Goal: Task Accomplishment & Management: Manage account settings

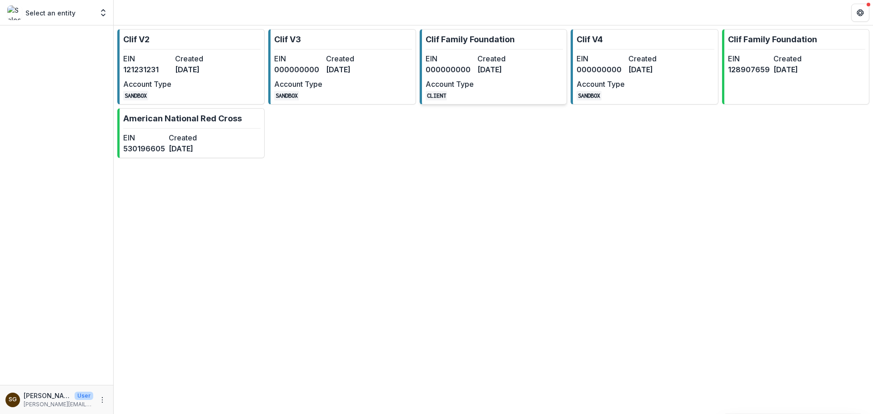
click at [499, 78] on div "EIN 000000000 Created 9 months ago Account Type CLIENT" at bounding box center [476, 76] width 100 height 47
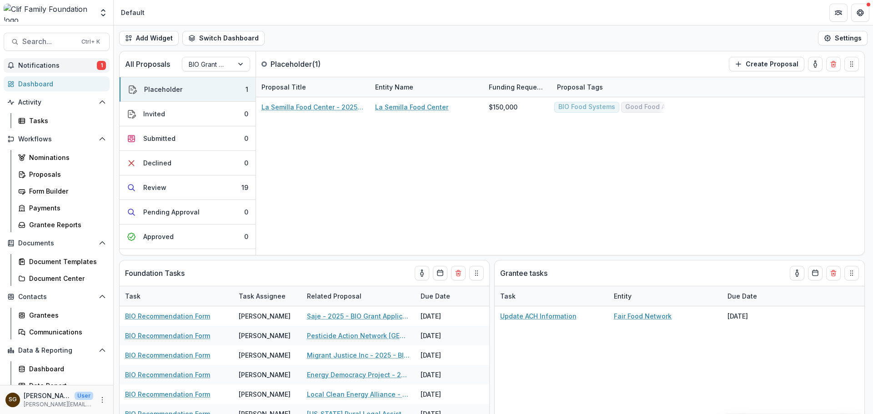
click at [60, 67] on span "Notifications" at bounding box center [57, 66] width 79 height 8
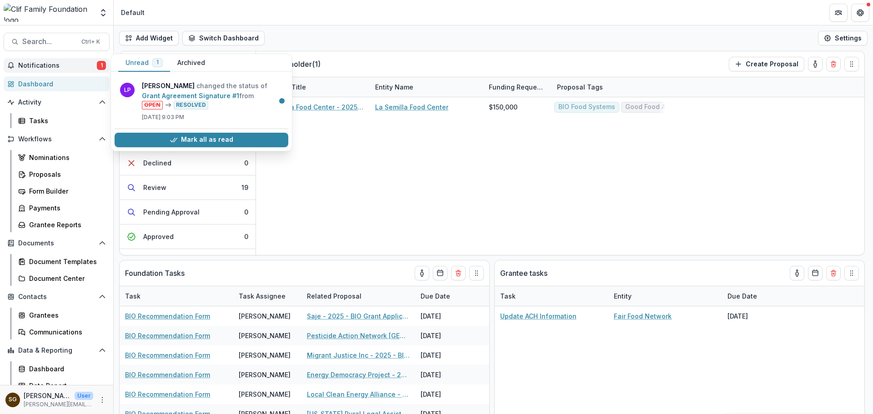
click at [60, 67] on span "Notifications" at bounding box center [57, 66] width 79 height 8
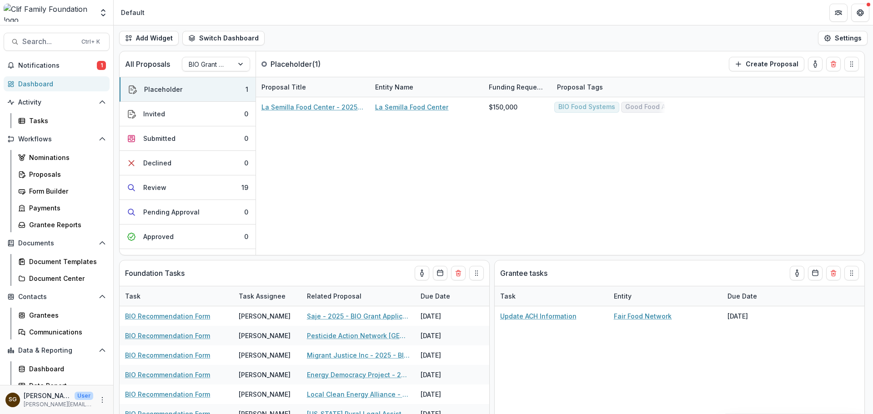
scroll to position [50, 0]
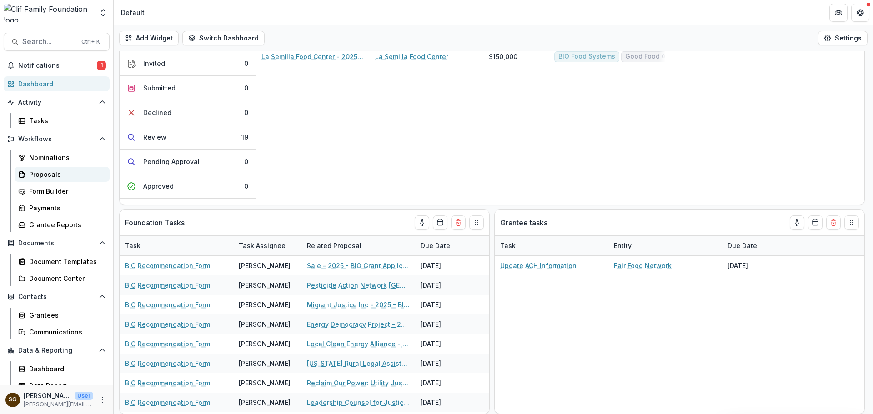
click at [43, 178] on div "Proposals" at bounding box center [65, 175] width 73 height 10
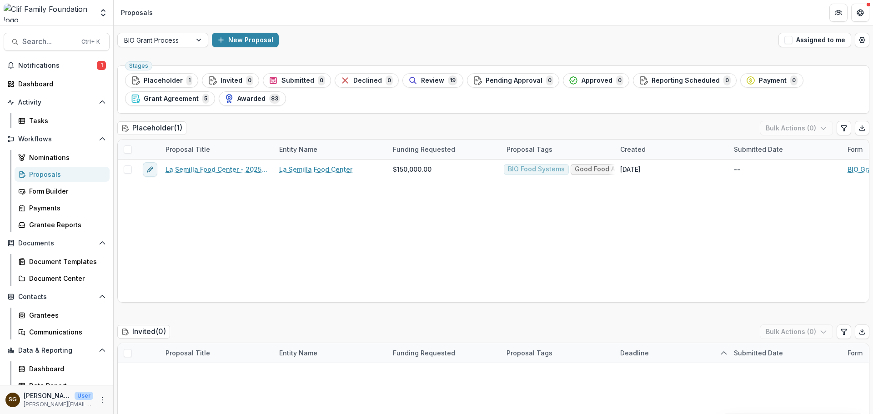
click at [192, 47] on div "BIO Grant Process New Proposal Assigned to me" at bounding box center [493, 39] width 759 height 29
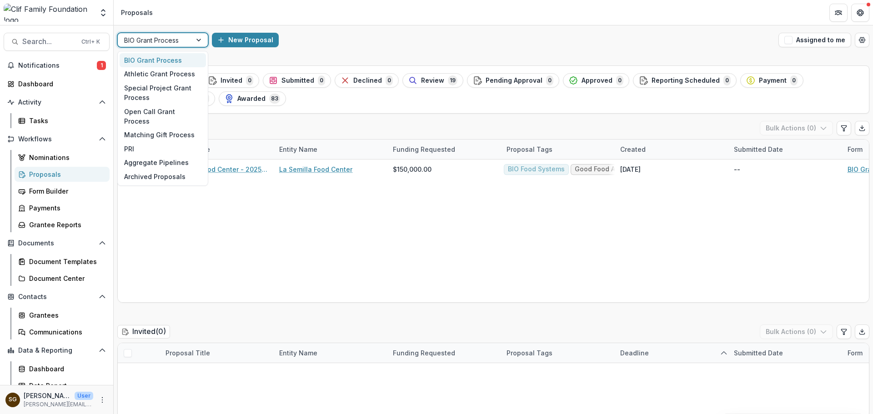
click at [193, 41] on div at bounding box center [199, 40] width 16 height 14
click at [186, 72] on div "Athletic Grant Process" at bounding box center [163, 74] width 86 height 14
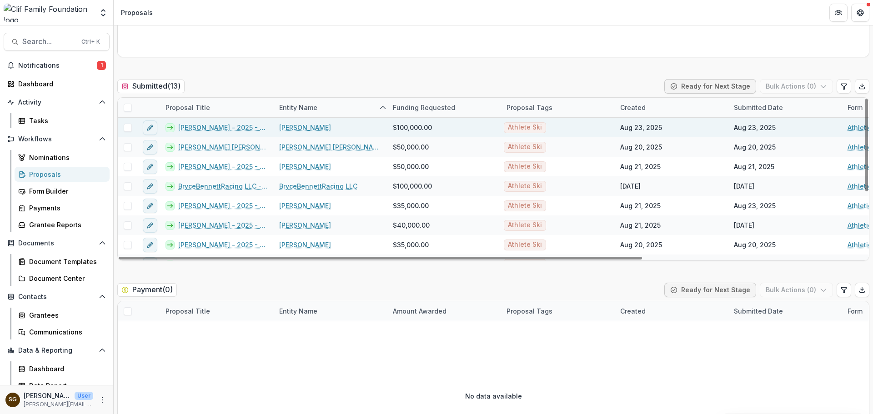
click at [233, 128] on link "GreSki - 2025 - Athletic Scholarship Program" at bounding box center [223, 128] width 90 height 10
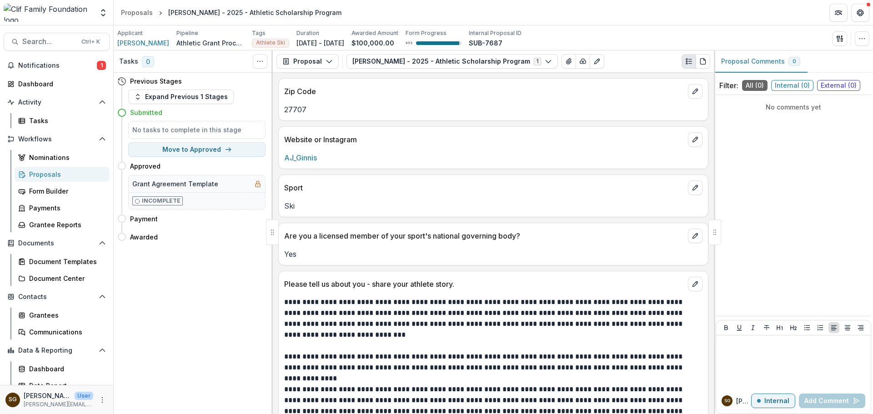
scroll to position [546, 0]
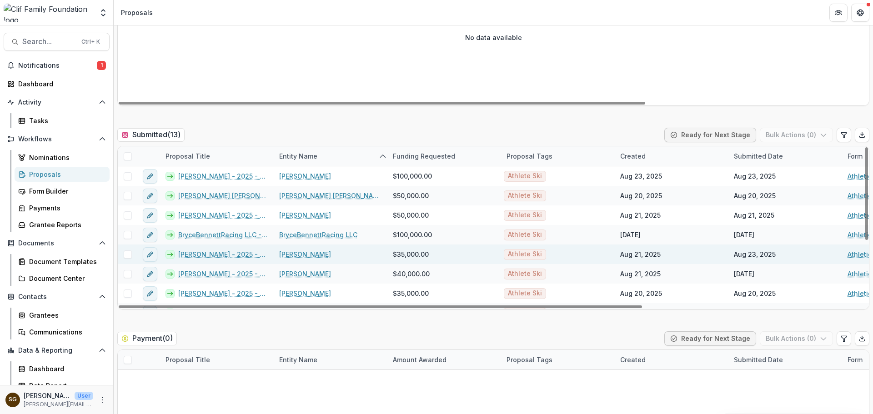
scroll to position [182, 0]
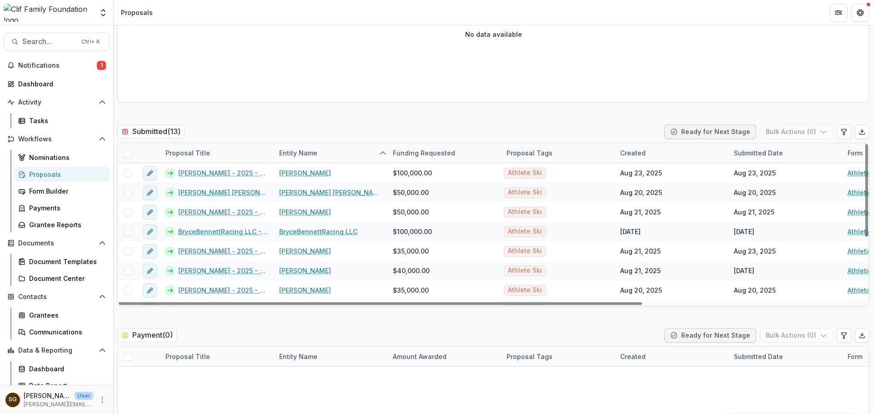
click at [749, 154] on div "Submitted Date" at bounding box center [758, 153] width 60 height 10
click at [762, 192] on span "Sort Ascending" at bounding box center [771, 193] width 48 height 8
click at [757, 110] on div "Invited ( 0 ) Bulk Actions ( 0 ) Proposal Title Entity Name Funding Requested P…" at bounding box center [493, 419] width 752 height 997
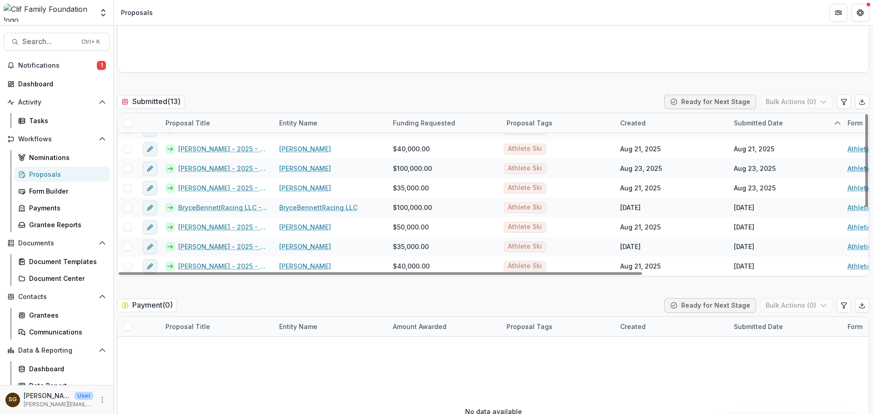
scroll to position [273, 0]
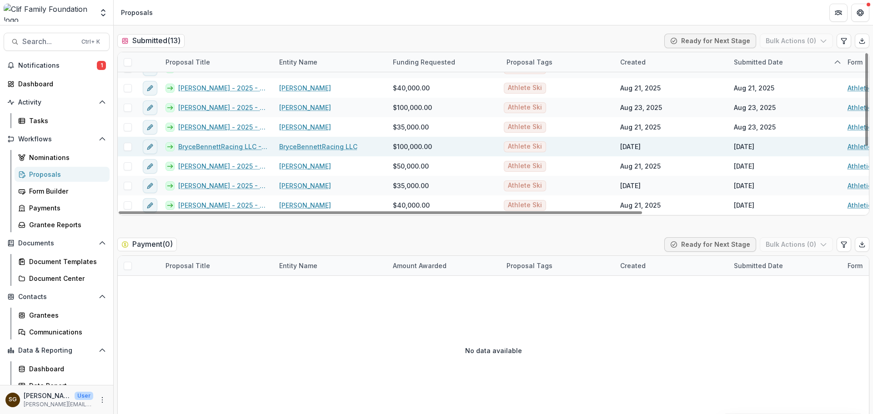
click at [218, 148] on link "BryceBennettRacing LLC - 2025 - Athletic Scholarship Program" at bounding box center [223, 147] width 90 height 10
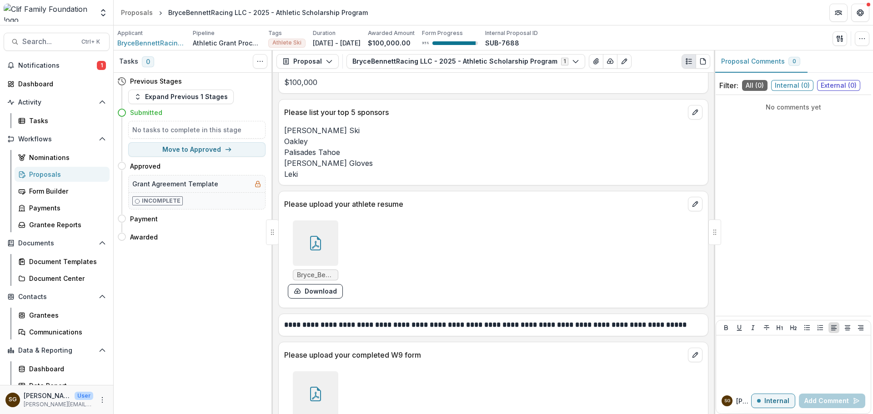
scroll to position [1682, 0]
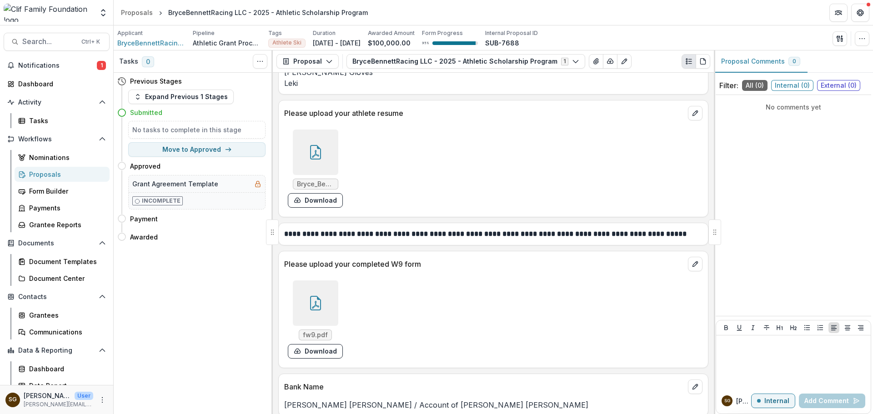
click at [323, 308] on div at bounding box center [315, 303] width 45 height 45
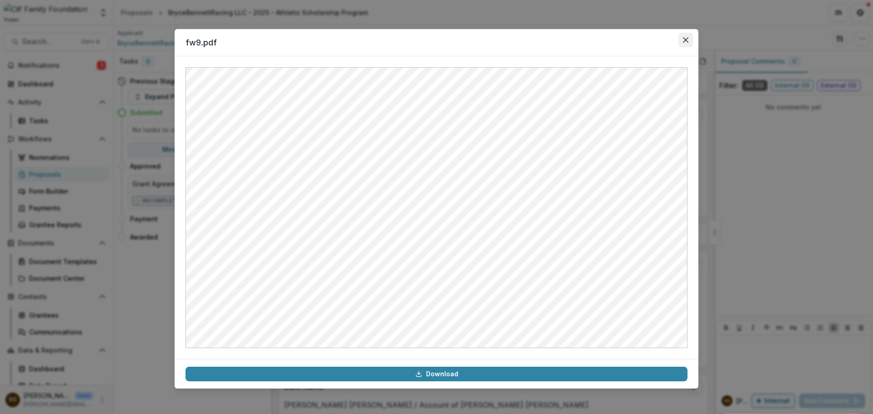
click at [686, 37] on button "Close" at bounding box center [685, 40] width 15 height 15
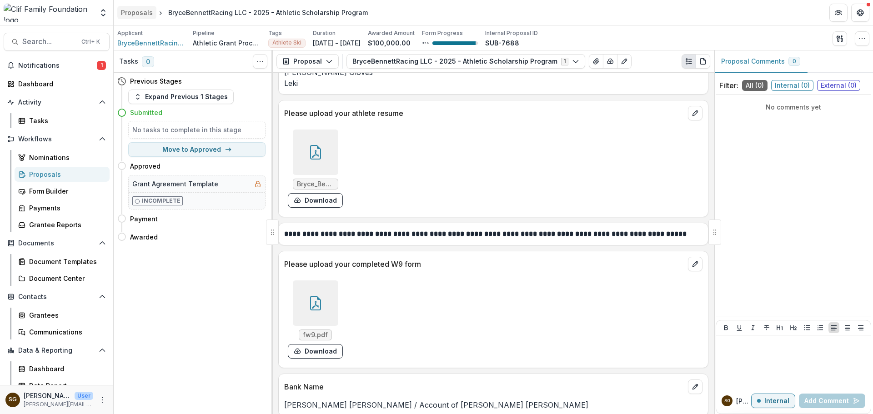
click at [140, 8] on div "Proposals" at bounding box center [137, 13] width 32 height 10
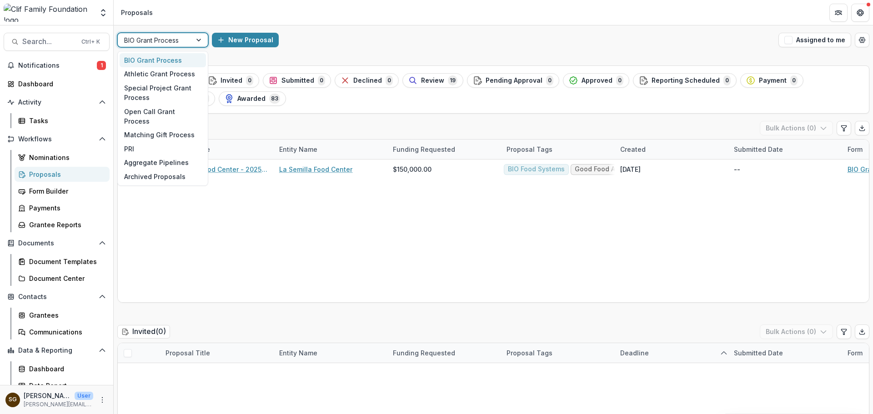
click at [145, 37] on div at bounding box center [154, 40] width 61 height 11
click at [151, 74] on div "Athletic Grant Process" at bounding box center [163, 74] width 86 height 14
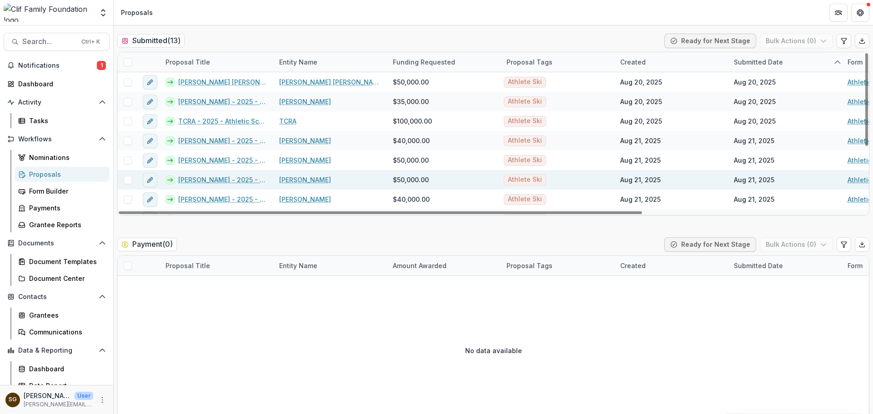
scroll to position [111, 0]
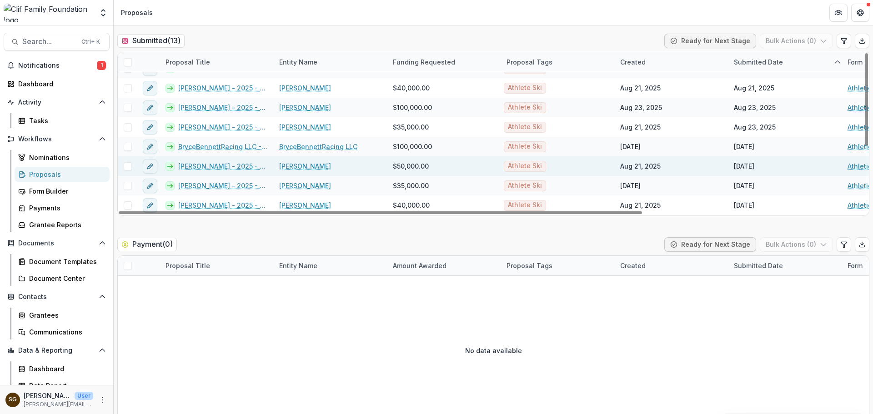
click at [131, 167] on span at bounding box center [128, 166] width 8 height 8
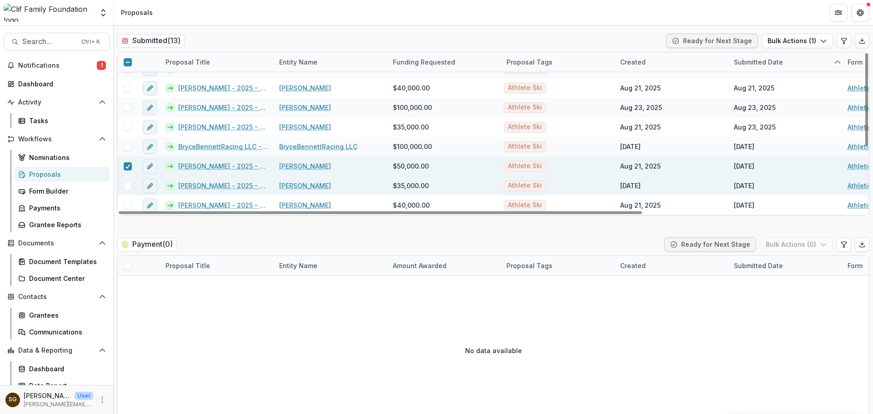
click at [130, 185] on span at bounding box center [128, 186] width 8 height 8
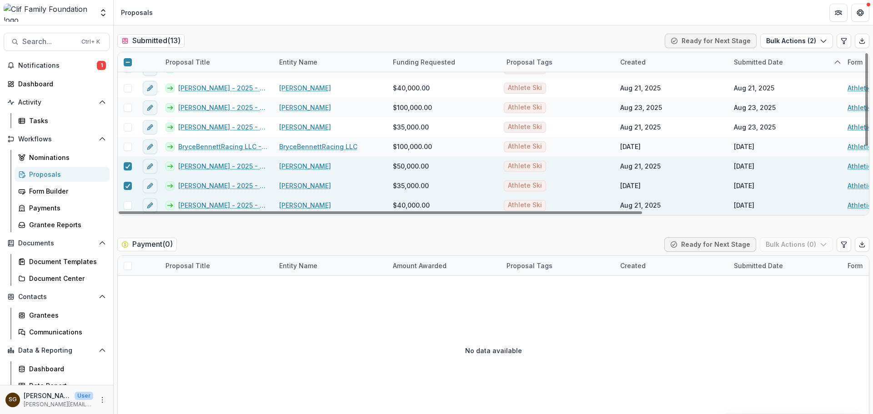
click at [128, 201] on div at bounding box center [128, 206] width 20 height 20
click at [128, 206] on span at bounding box center [128, 205] width 8 height 8
click at [784, 40] on button "Bulk Actions ( 3 )" at bounding box center [796, 41] width 73 height 15
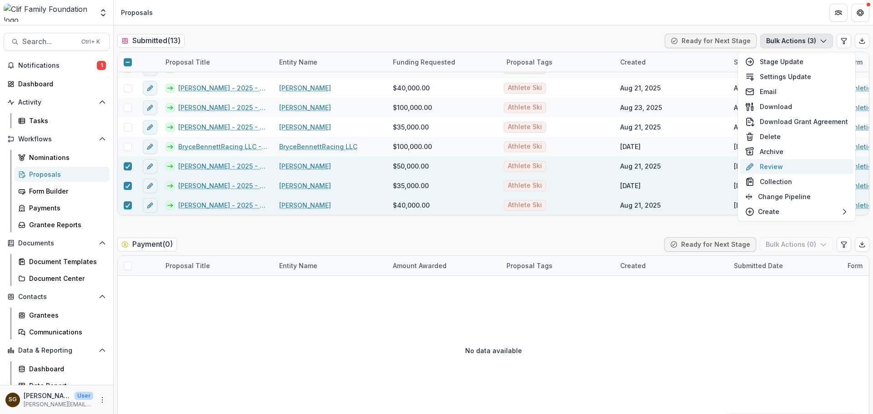
click at [776, 164] on button "Review" at bounding box center [797, 166] width 114 height 15
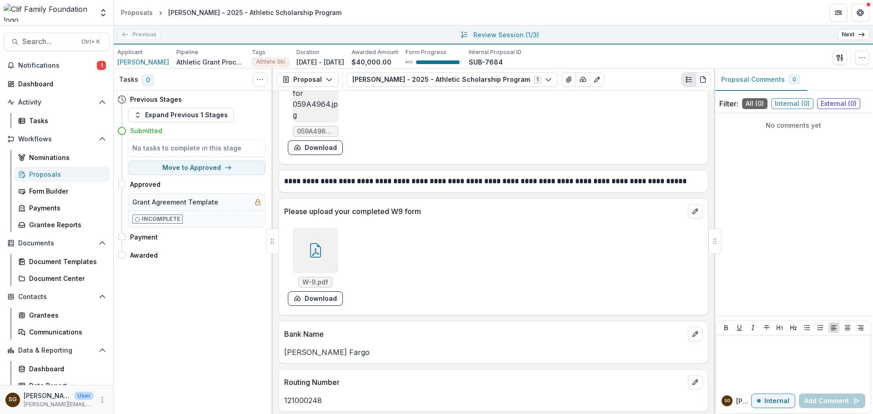
scroll to position [1455, 0]
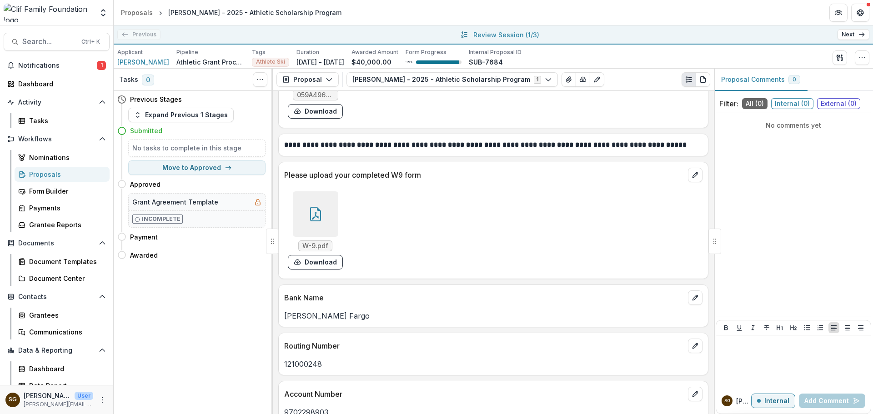
click at [312, 194] on div at bounding box center [315, 213] width 45 height 45
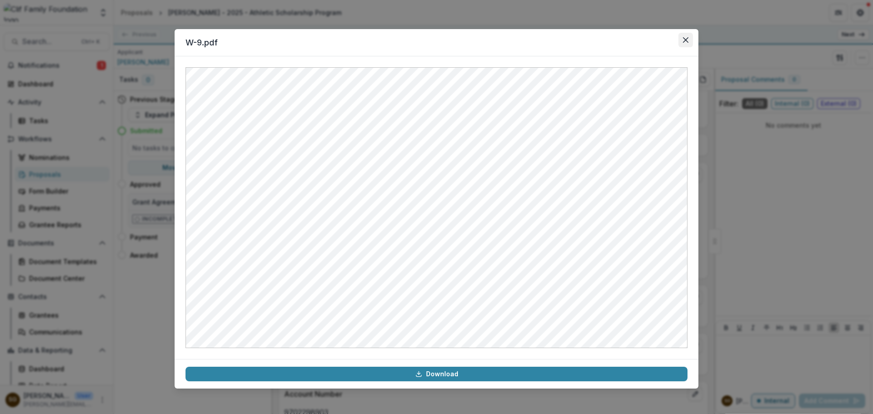
click at [690, 37] on button "Close" at bounding box center [685, 40] width 15 height 15
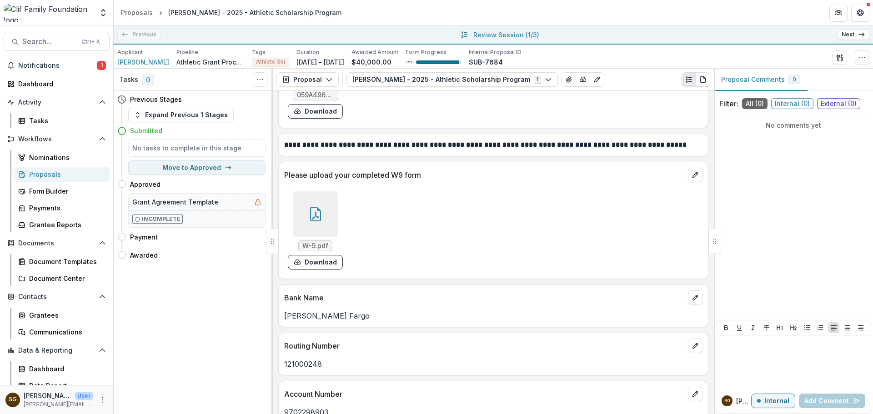
click at [855, 33] on link "Next" at bounding box center [854, 34] width 32 height 11
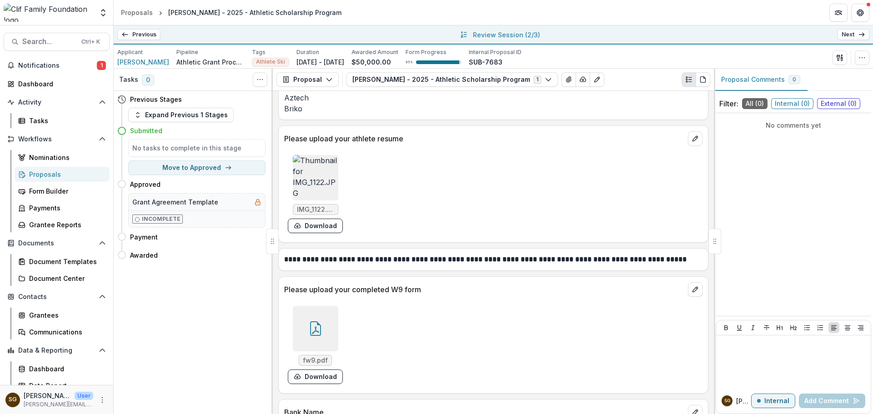
scroll to position [1501, 0]
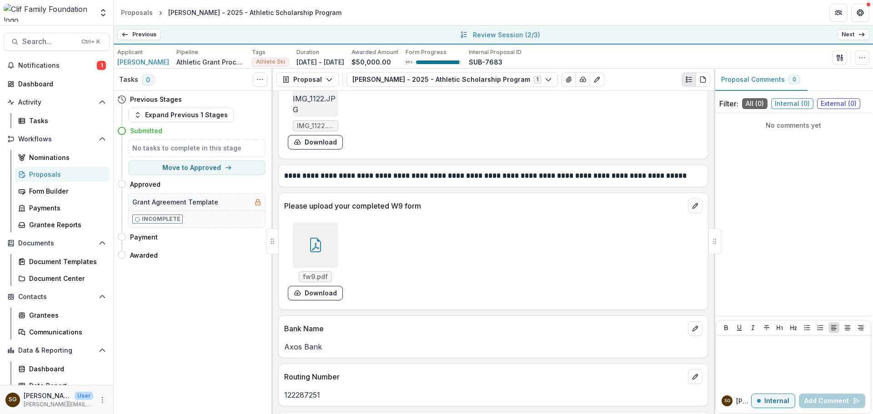
click at [311, 246] on icon at bounding box center [315, 245] width 15 height 15
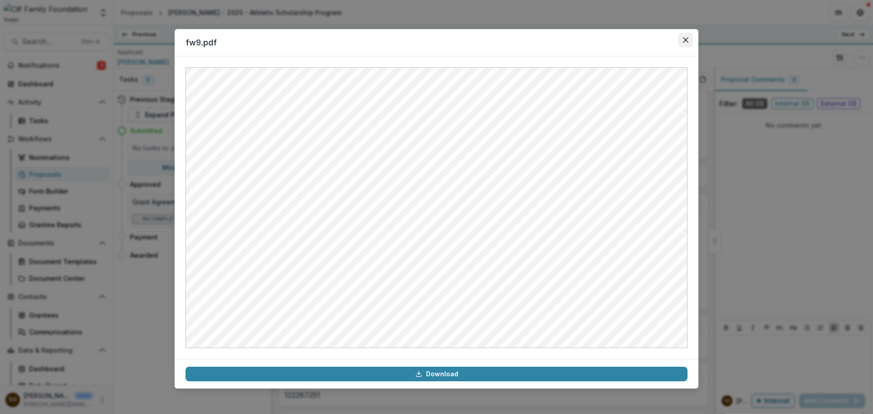
click at [687, 35] on button "Close" at bounding box center [685, 40] width 15 height 15
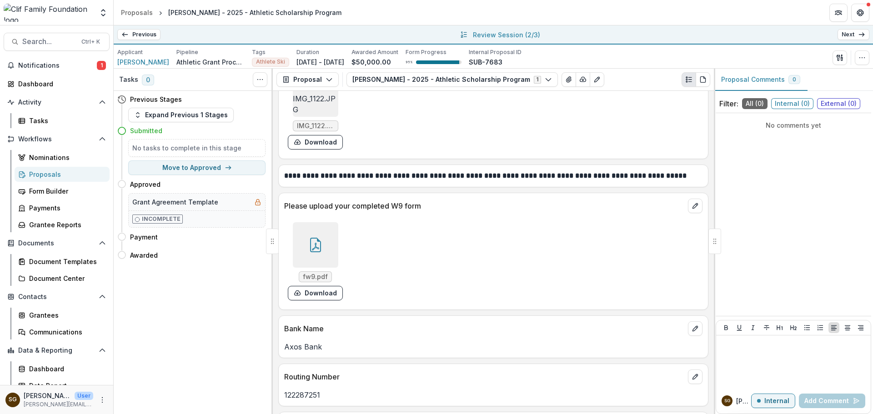
click at [856, 31] on link "Next" at bounding box center [854, 34] width 32 height 11
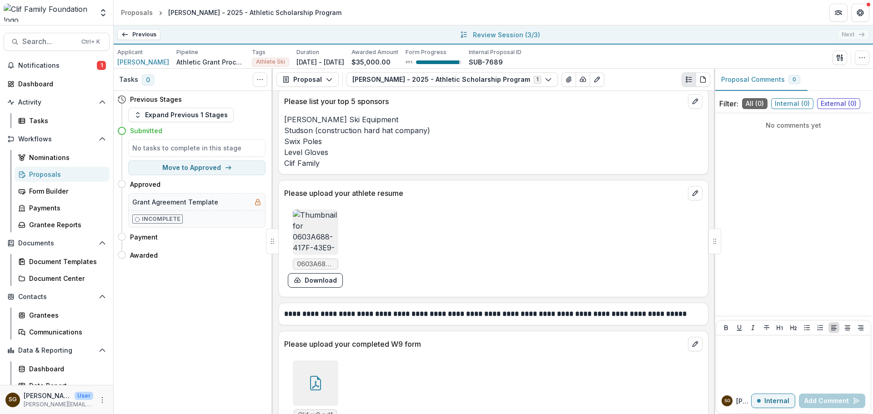
scroll to position [1455, 0]
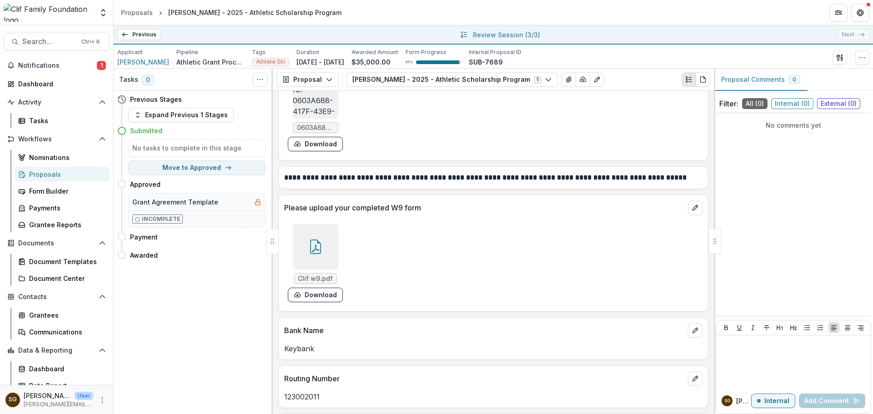
click at [314, 252] on icon at bounding box center [315, 247] width 15 height 15
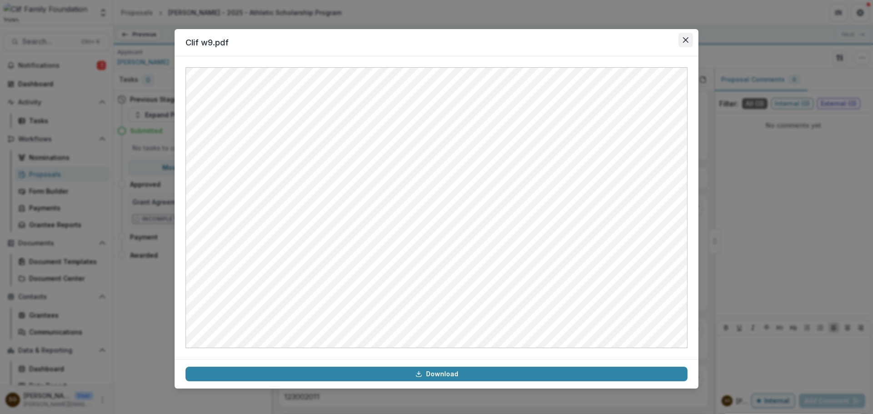
click at [683, 41] on button "Close" at bounding box center [685, 40] width 15 height 15
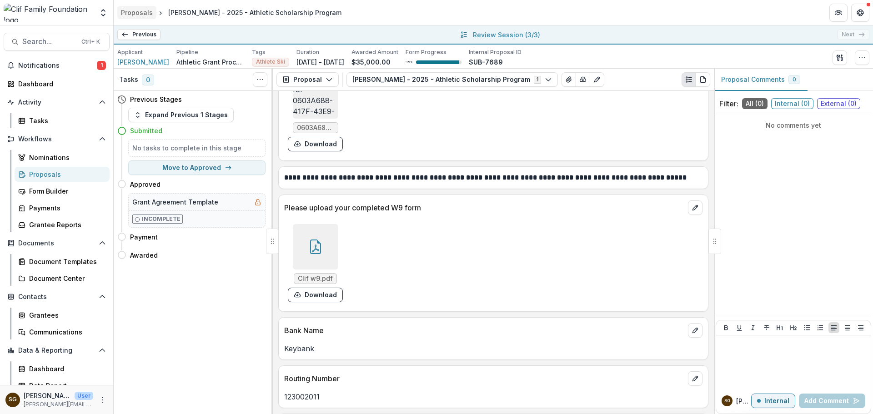
click at [127, 10] on div "Proposals" at bounding box center [137, 13] width 32 height 10
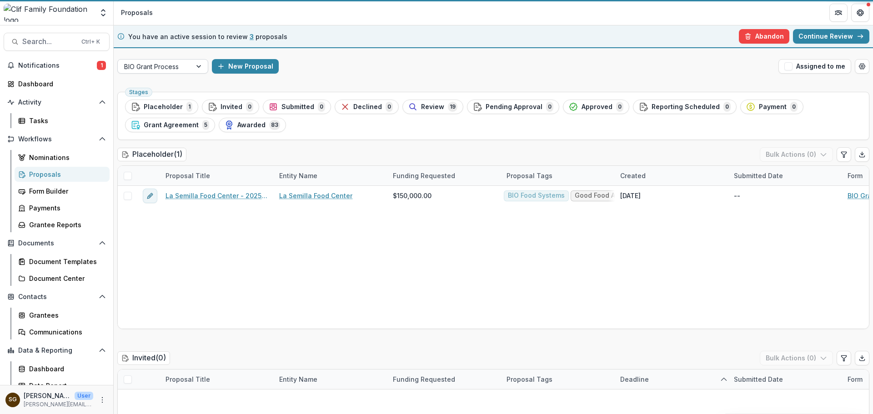
click at [190, 71] on div "BIO Grant Process" at bounding box center [155, 66] width 74 height 13
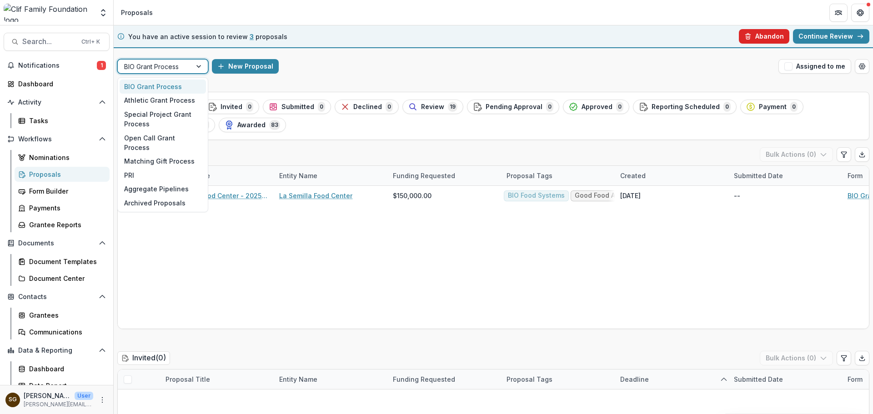
click at [765, 35] on button "Abandon" at bounding box center [764, 36] width 50 height 15
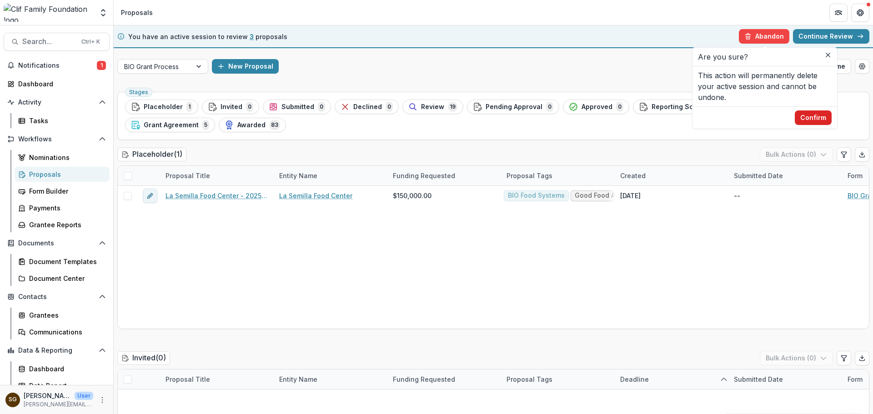
click at [813, 112] on button "Confirm" at bounding box center [813, 117] width 37 height 15
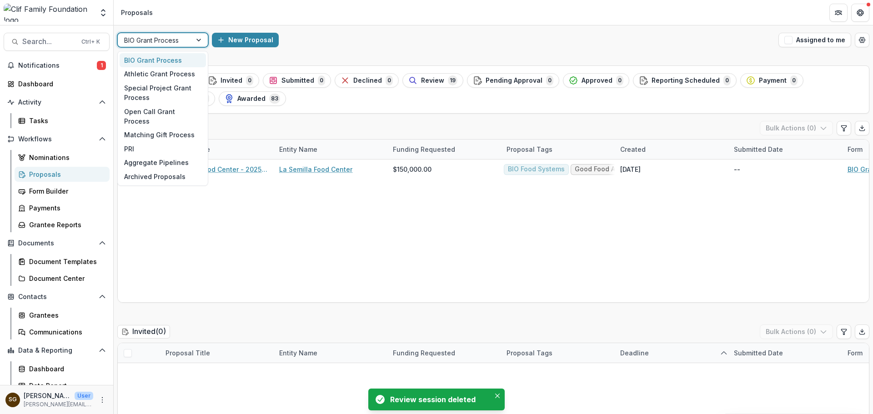
click at [171, 41] on div at bounding box center [154, 40] width 61 height 11
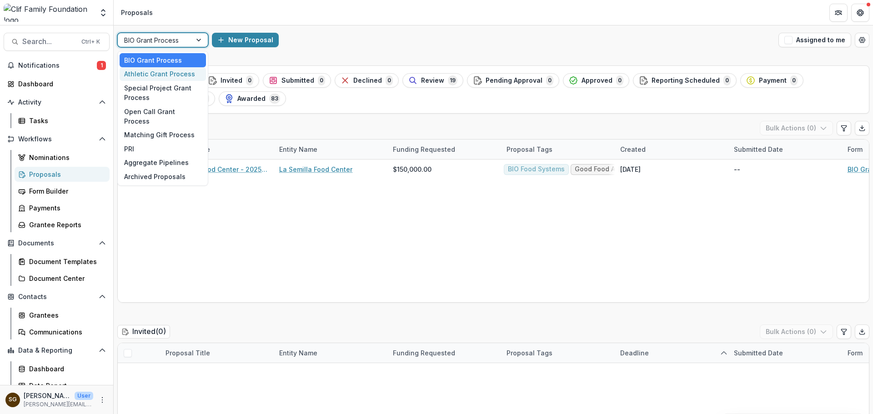
click at [164, 74] on div "Athletic Grant Process" at bounding box center [163, 74] width 86 height 14
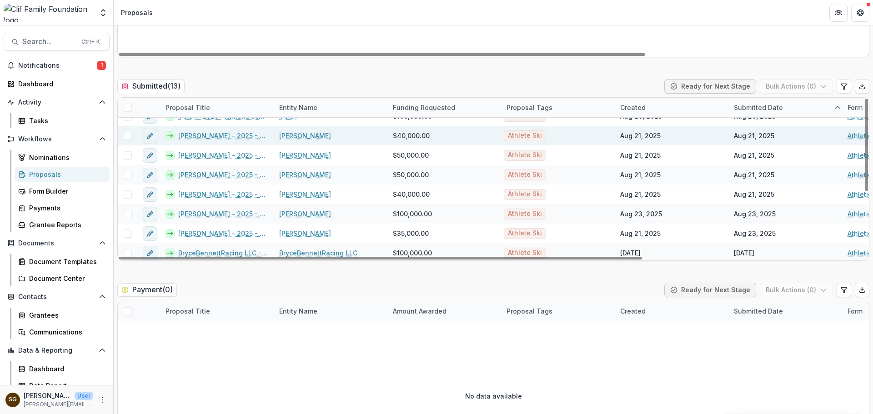
scroll to position [111, 0]
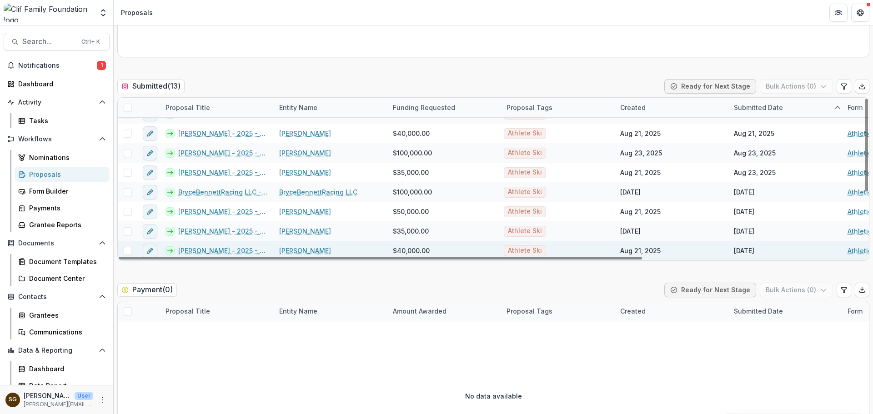
click at [212, 249] on link "Haley Cutler - 2025 - Athletic Scholarship Program" at bounding box center [223, 251] width 90 height 10
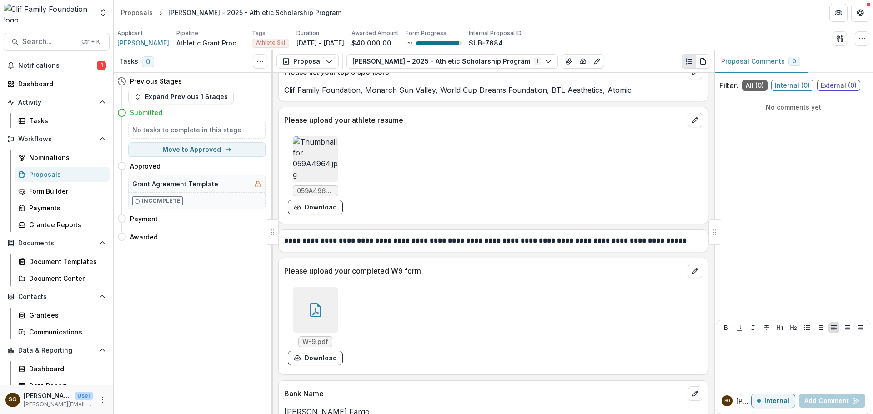
scroll to position [1410, 0]
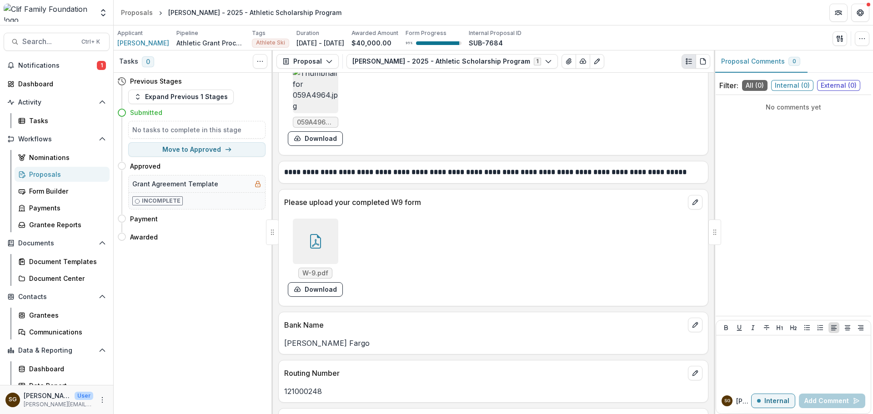
click at [317, 247] on icon at bounding box center [315, 241] width 15 height 15
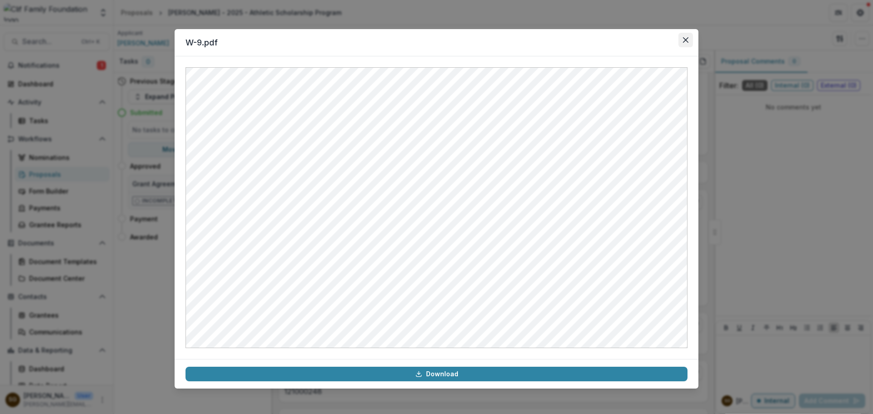
click at [688, 40] on button "Close" at bounding box center [685, 40] width 15 height 15
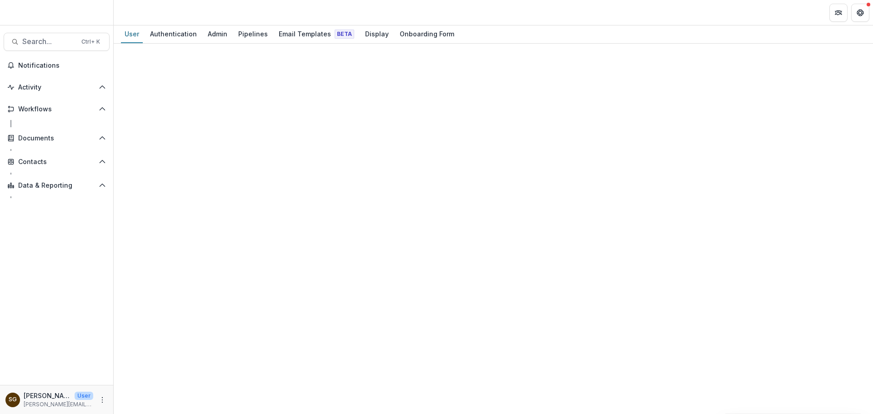
select select "****"
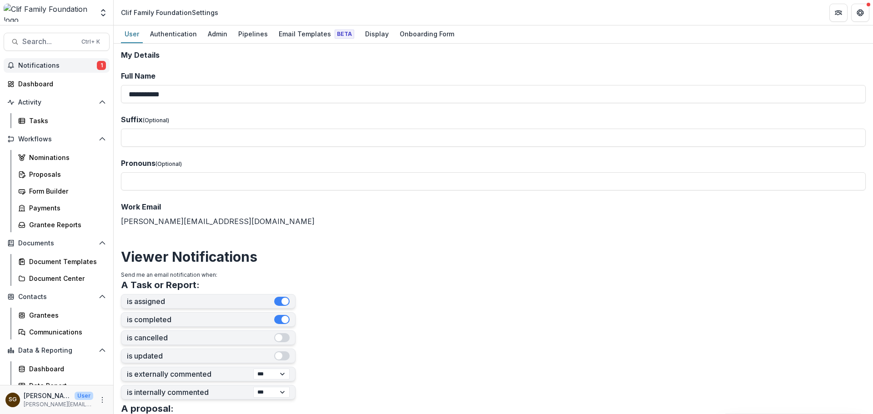
click at [53, 59] on button "Notifications 1" at bounding box center [57, 65] width 106 height 15
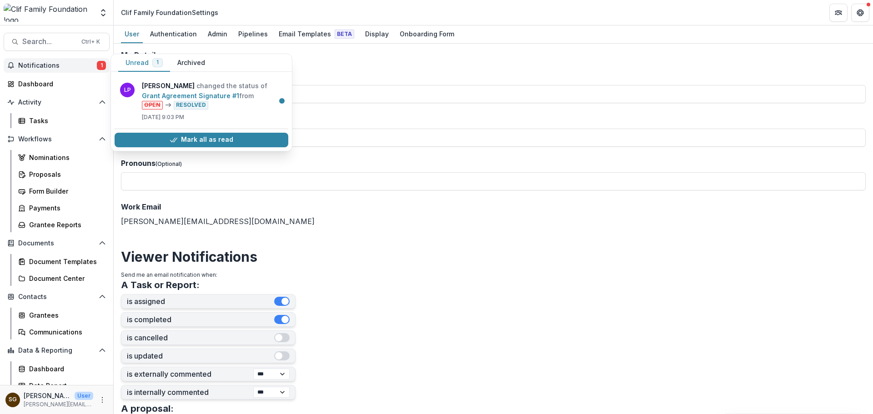
click at [53, 59] on button "Notifications 1" at bounding box center [57, 65] width 106 height 15
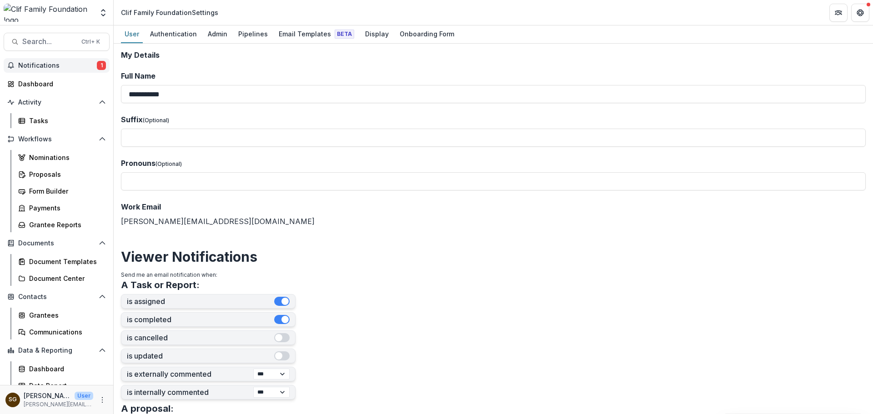
click at [55, 62] on span "Notifications" at bounding box center [57, 66] width 79 height 8
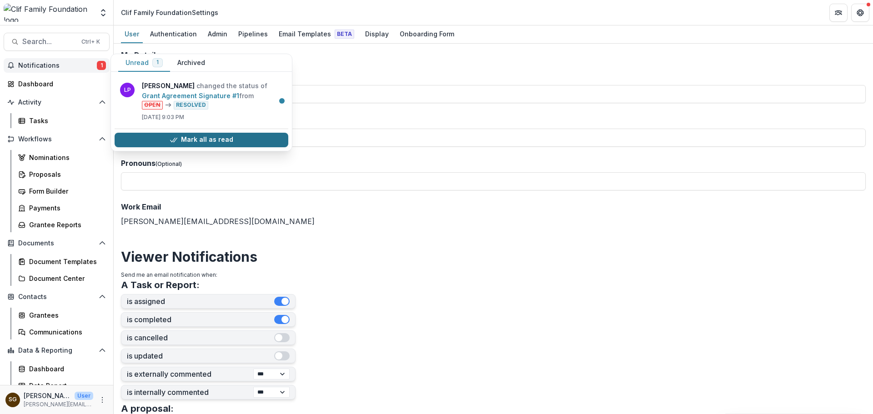
click at [231, 137] on button "Mark all as read" at bounding box center [202, 140] width 174 height 15
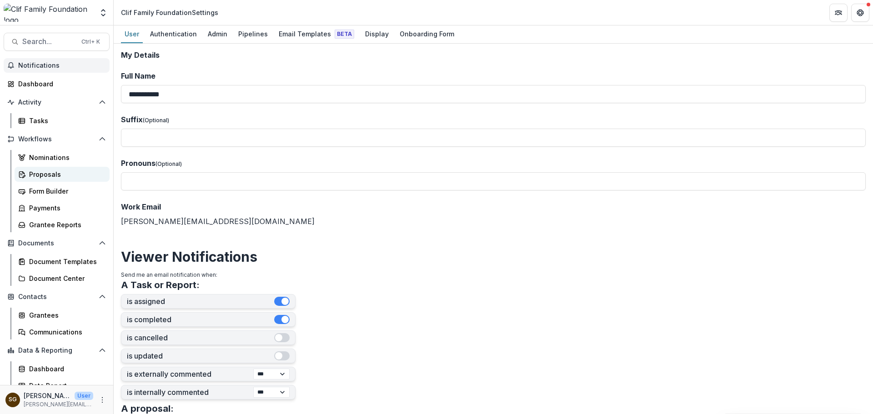
click at [57, 171] on div "Proposals" at bounding box center [65, 175] width 73 height 10
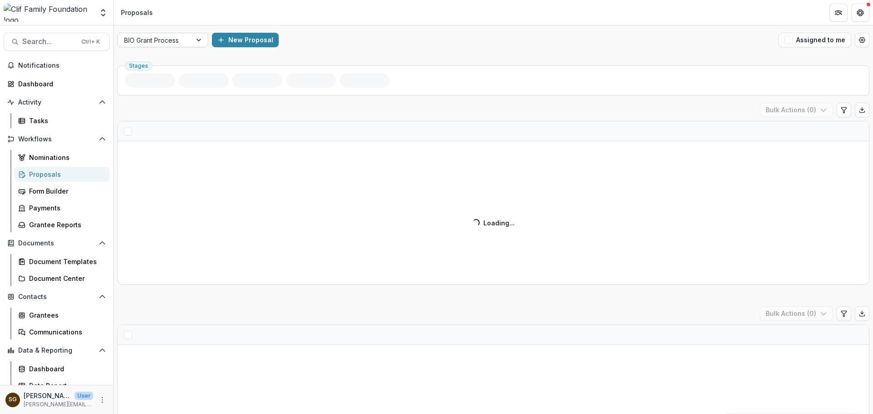
click at [203, 40] on div at bounding box center [199, 40] width 16 height 14
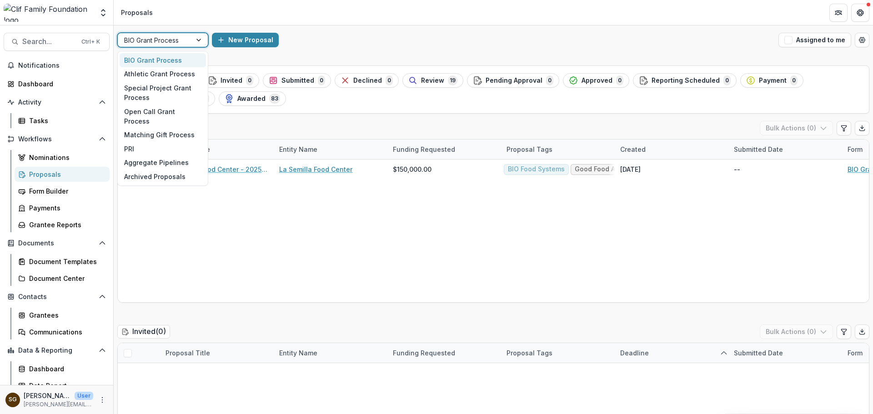
click at [198, 40] on div at bounding box center [199, 40] width 16 height 14
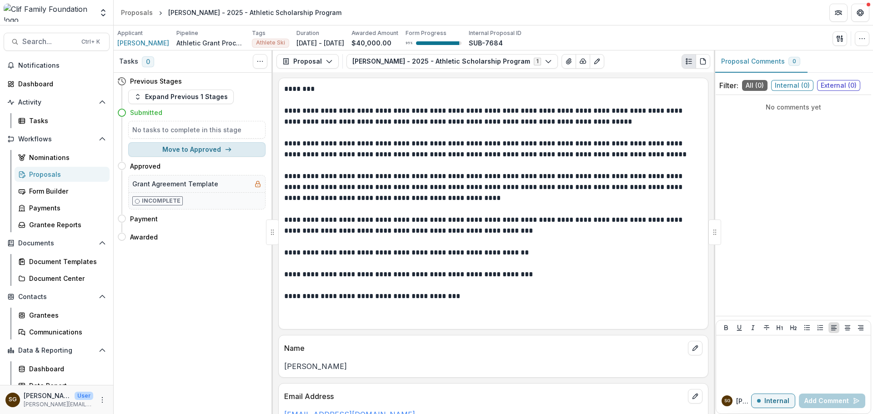
scroll to position [1410, 0]
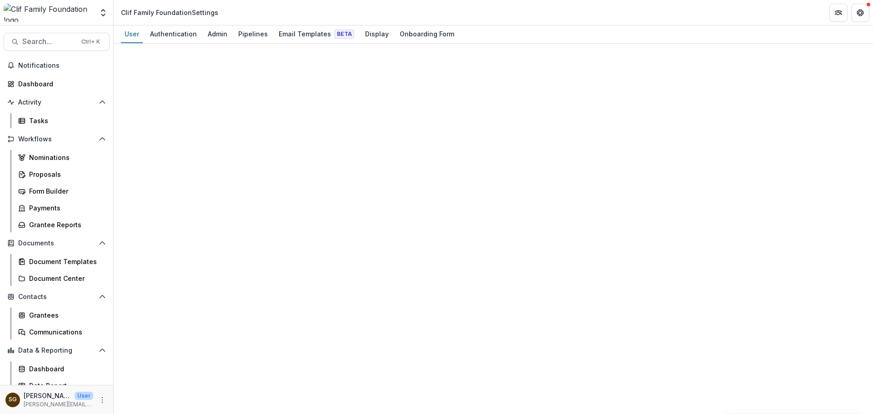
select select "****"
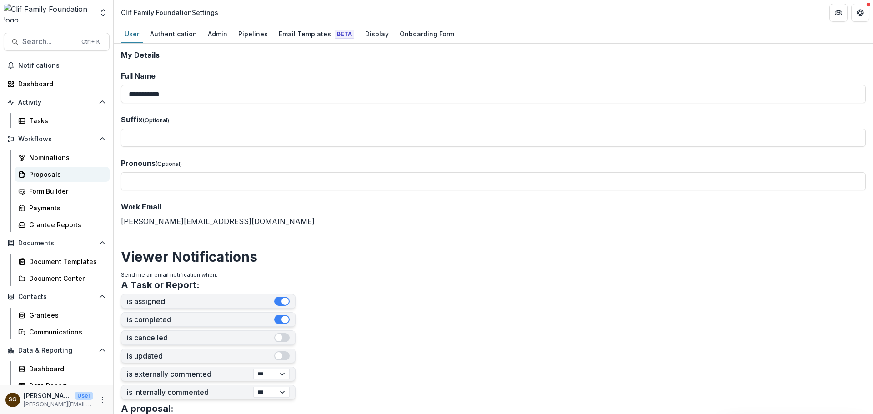
click at [54, 176] on div "Proposals" at bounding box center [65, 175] width 73 height 10
